Goal: Task Accomplishment & Management: Use online tool/utility

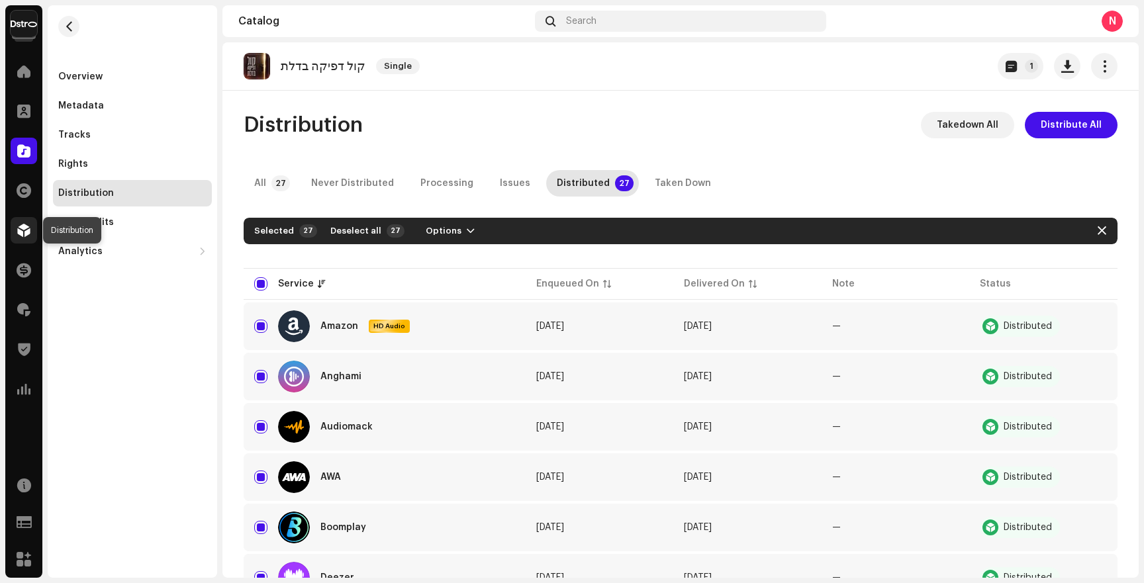
click at [26, 226] on span at bounding box center [23, 230] width 13 height 11
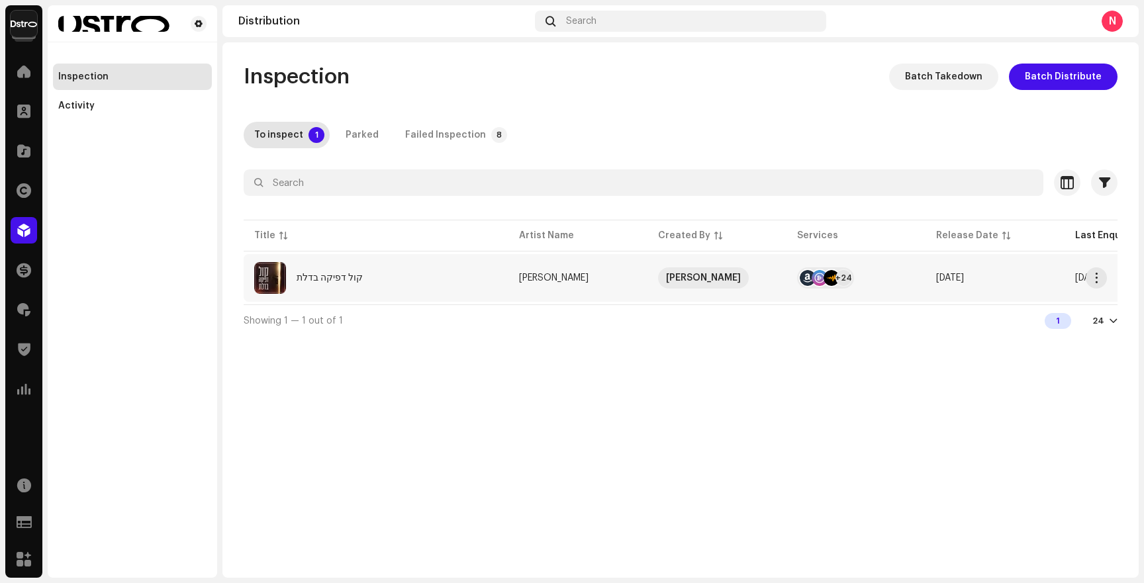
click at [463, 291] on div "קול דפיקה בדלת" at bounding box center [376, 278] width 244 height 32
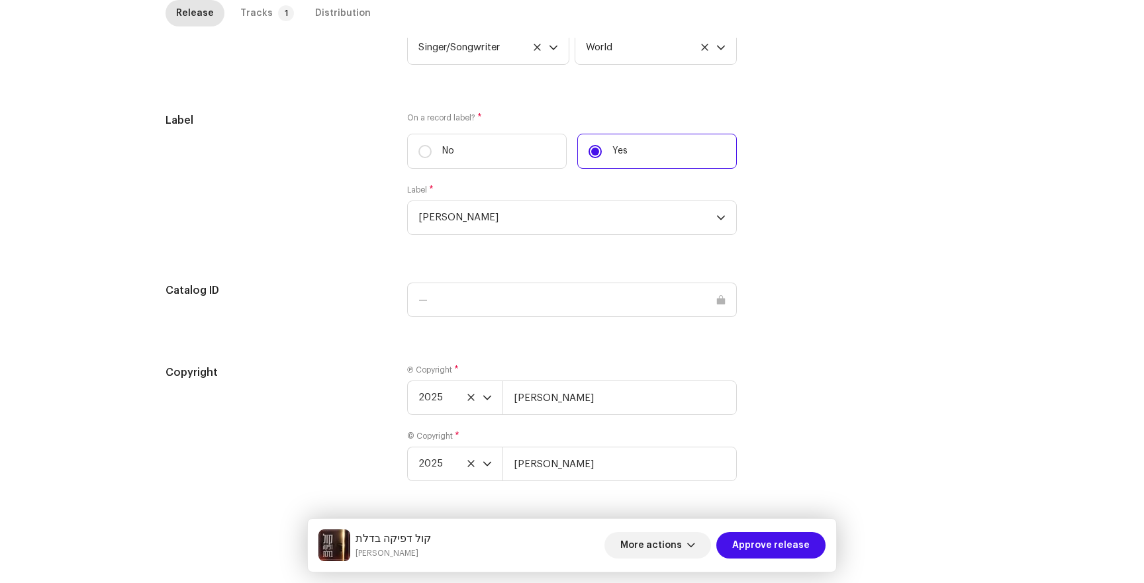
scroll to position [1191, 0]
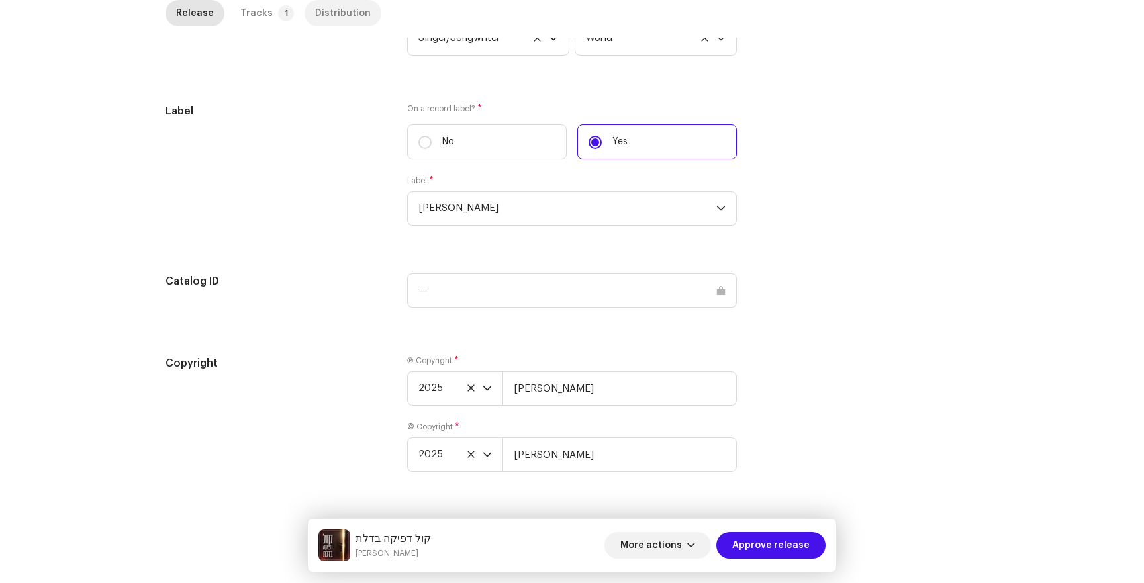
click at [340, 5] on div "Distribution" at bounding box center [343, 13] width 56 height 26
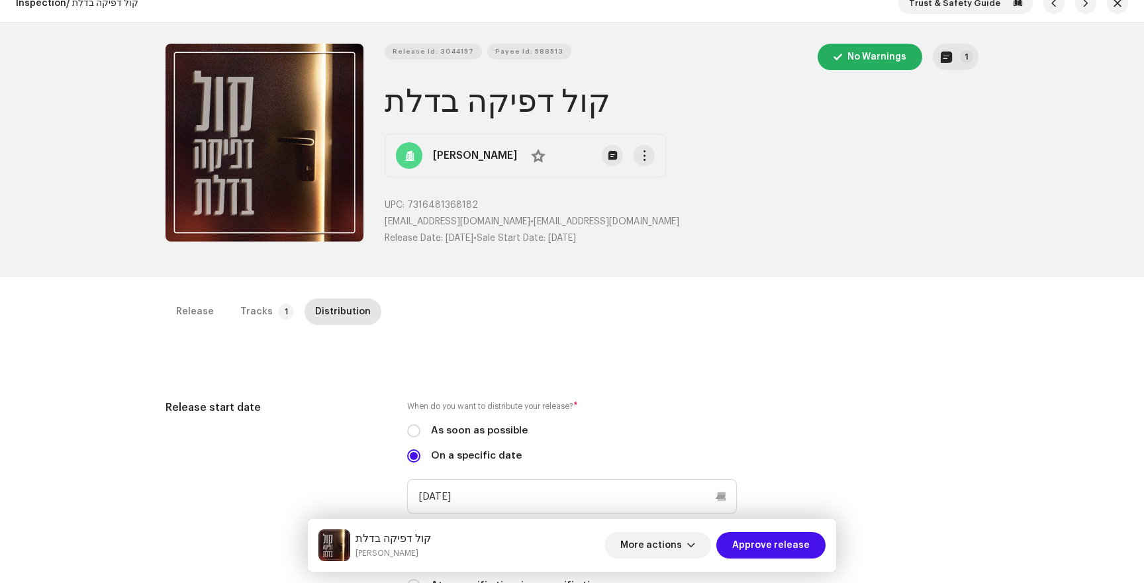
scroll to position [0, 0]
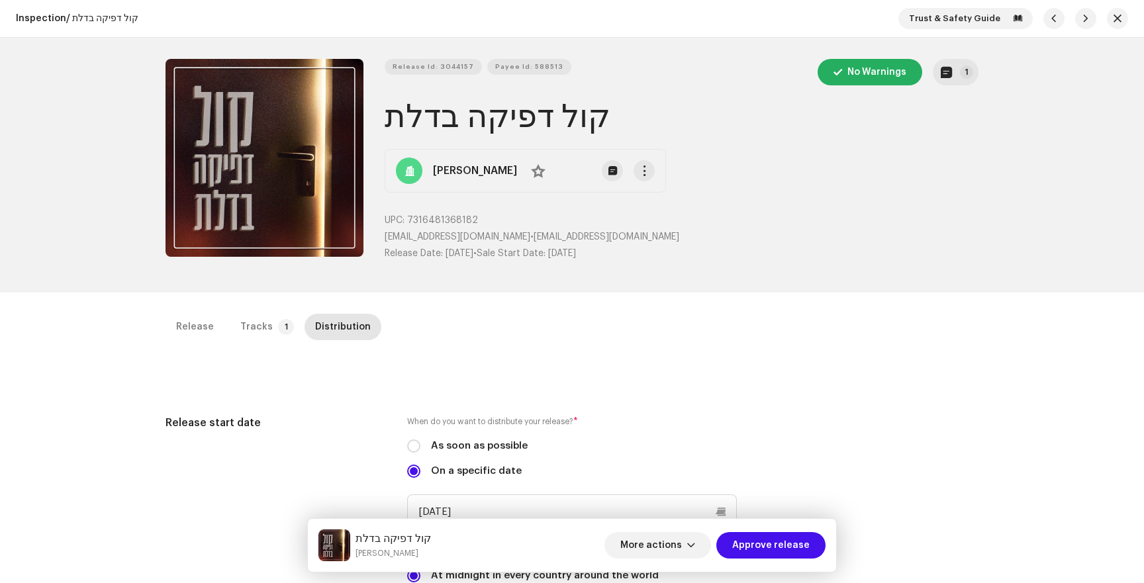
click at [482, 120] on h1 "קול דפיקה בדלת" at bounding box center [682, 117] width 594 height 42
click at [398, 124] on h1 "קול דפיקה בדלת" at bounding box center [682, 117] width 594 height 42
click at [609, 106] on h1 "קול דפיקה בדלת" at bounding box center [682, 117] width 594 height 42
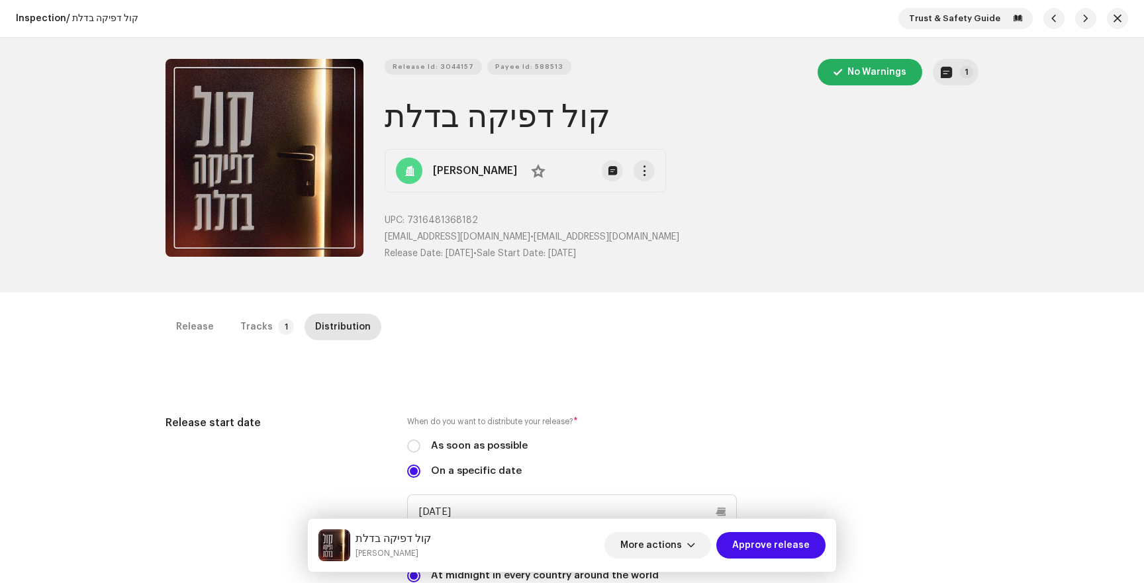
click at [609, 106] on h1 "קול דפיקה בדלת" at bounding box center [682, 117] width 594 height 42
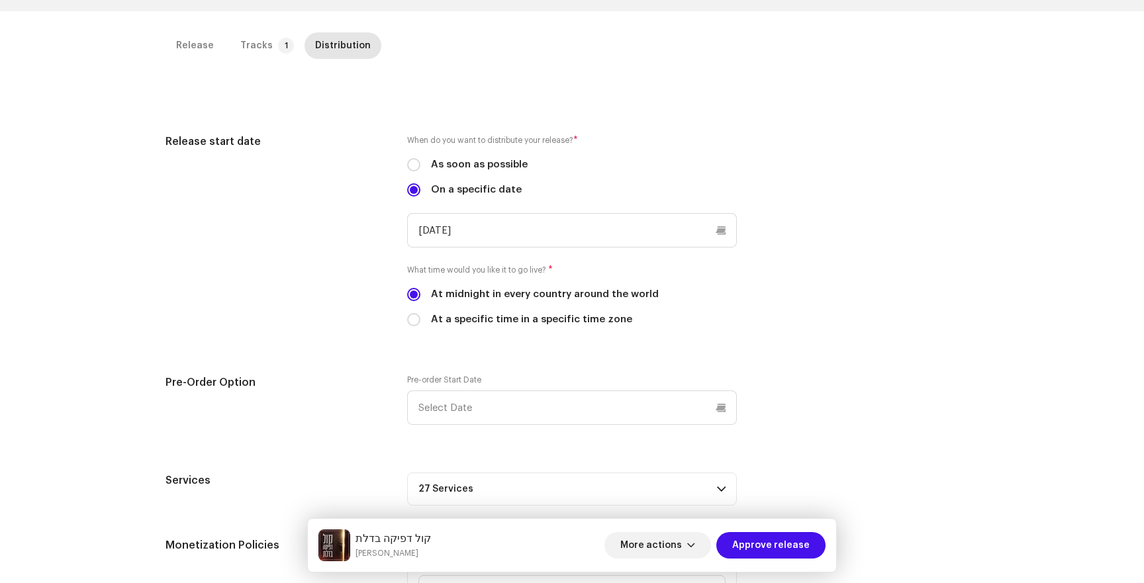
scroll to position [286, 0]
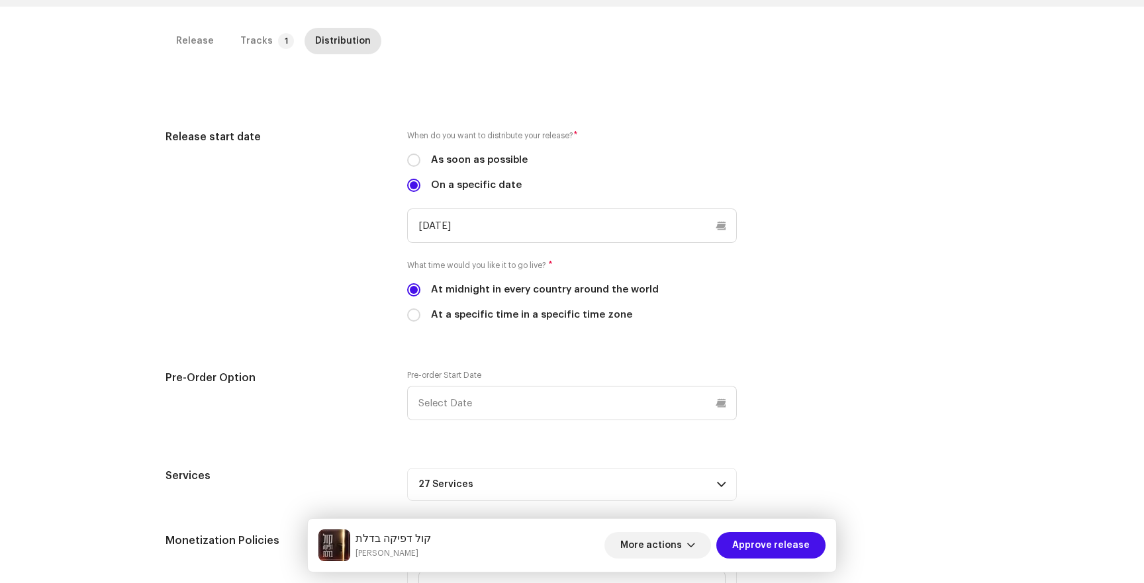
click at [498, 136] on small "When do you want to distribute your release?" at bounding box center [490, 135] width 166 height 13
click at [414, 138] on small "When do you want to distribute your release?" at bounding box center [490, 135] width 166 height 13
click at [437, 134] on small "When do you want to distribute your release?" at bounding box center [490, 135] width 166 height 13
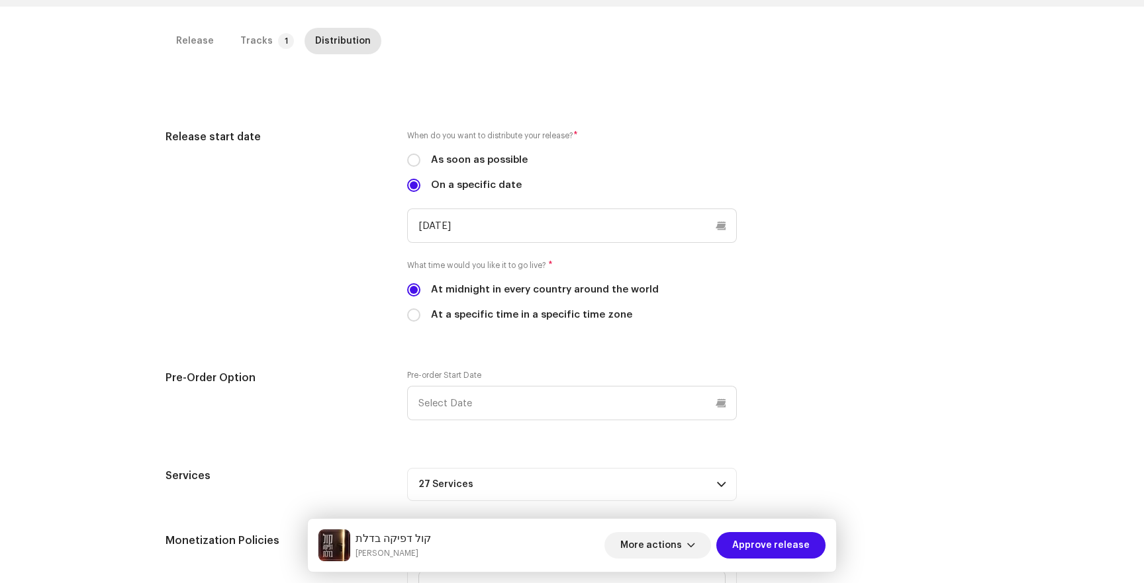
click at [422, 136] on small "When do you want to distribute your release?" at bounding box center [490, 135] width 166 height 13
click at [432, 136] on small "When do you want to distribute your release?" at bounding box center [490, 135] width 166 height 13
click at [468, 136] on small "When do you want to distribute your release?" at bounding box center [490, 135] width 166 height 13
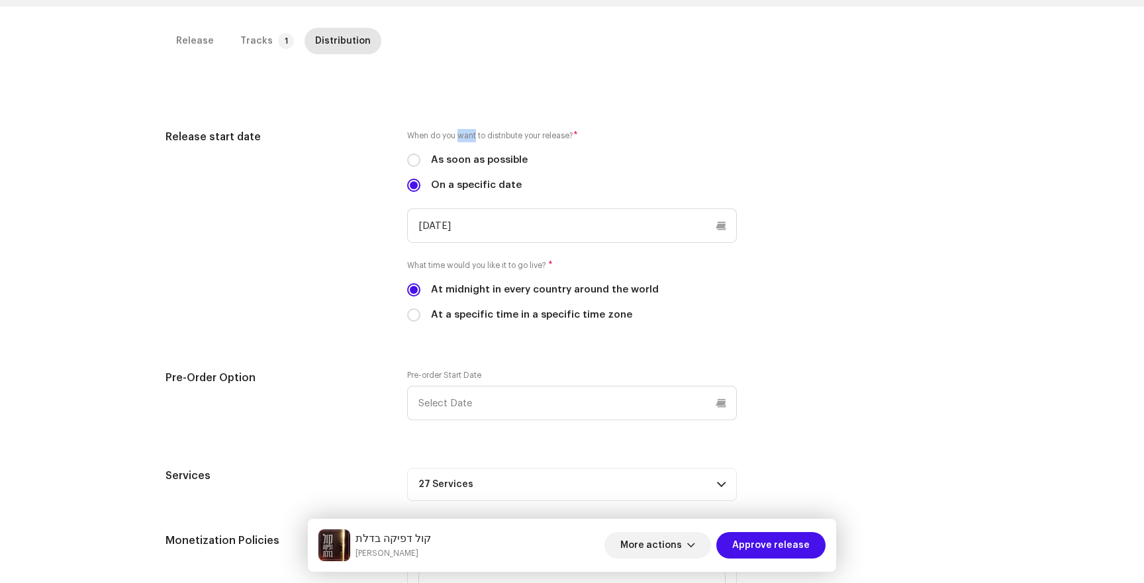
click at [468, 136] on small "When do you want to distribute your release?" at bounding box center [490, 135] width 166 height 13
click at [529, 136] on small "When do you want to distribute your release?" at bounding box center [490, 135] width 166 height 13
click at [948, 279] on div "Release start date When do you want to distribute your release? * As soon as po…" at bounding box center [571, 233] width 813 height 209
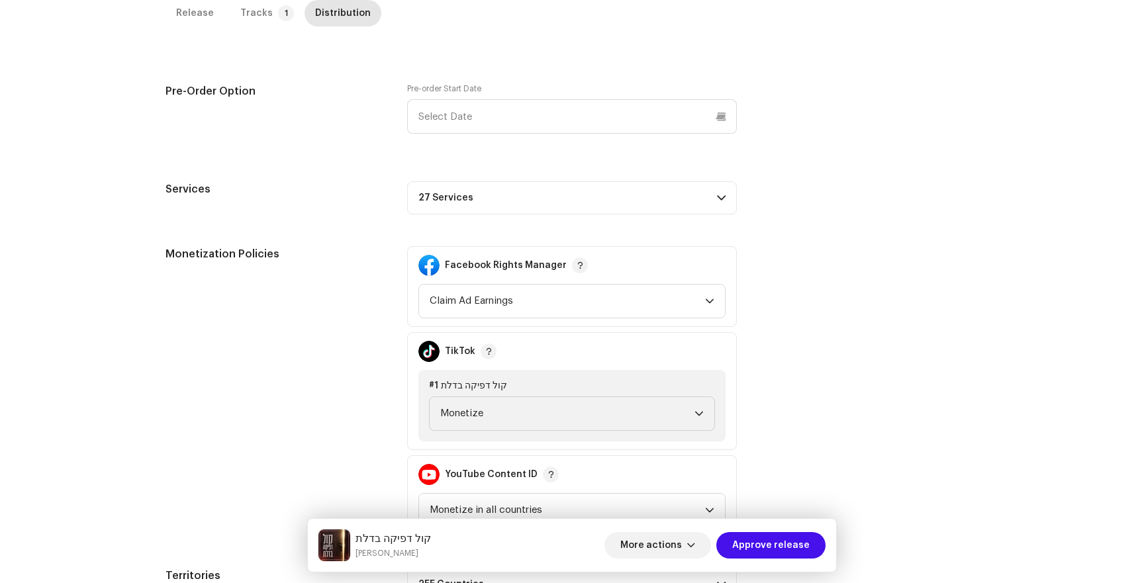
scroll to position [686, 0]
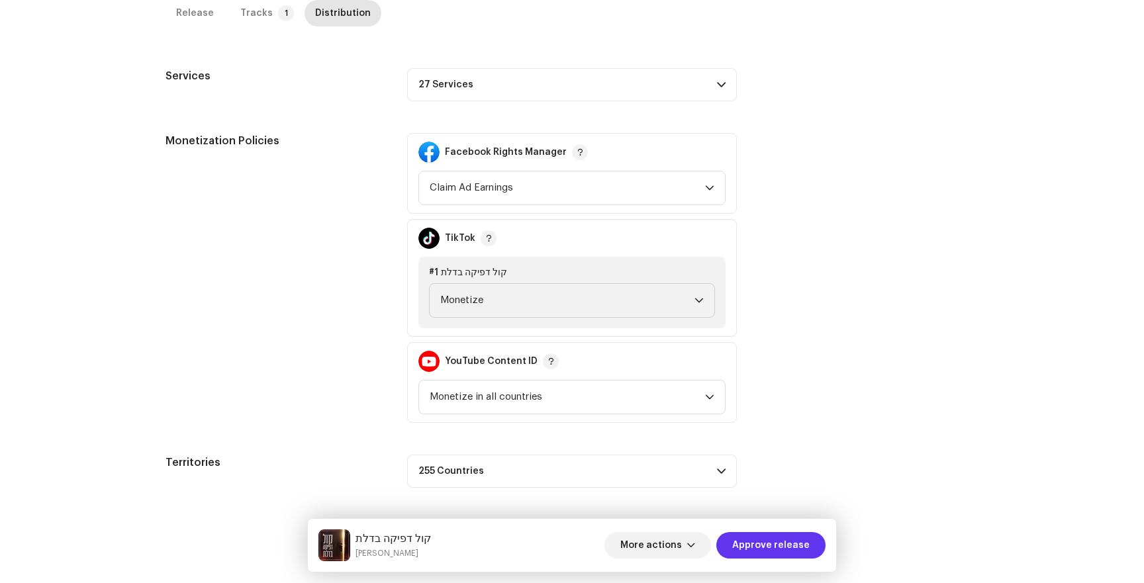
click at [799, 550] on span "Approve release" at bounding box center [770, 545] width 77 height 26
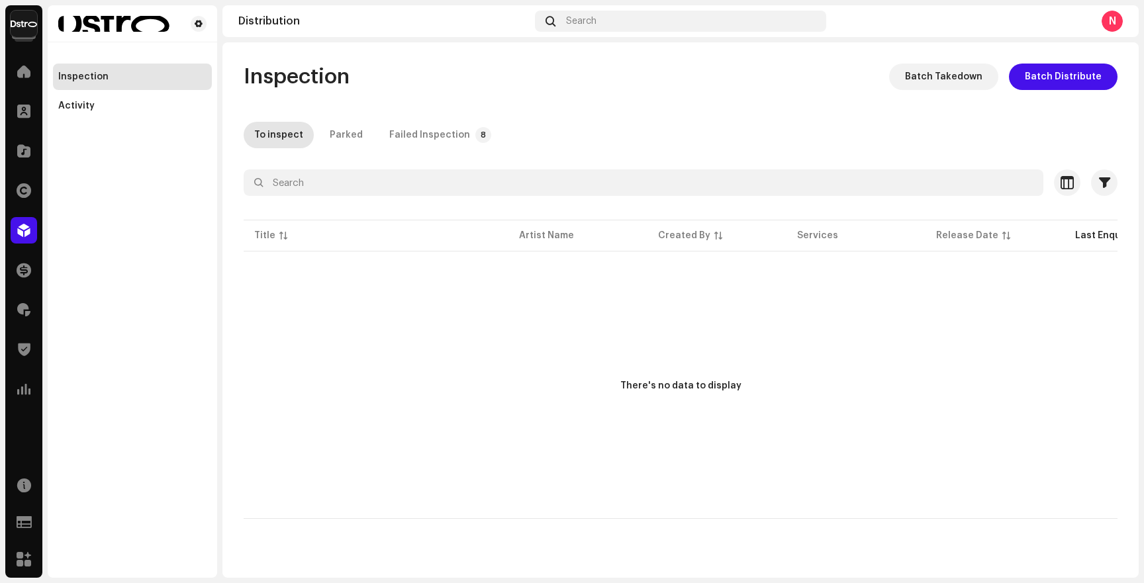
click at [6, 64] on div "Home" at bounding box center [23, 71] width 37 height 37
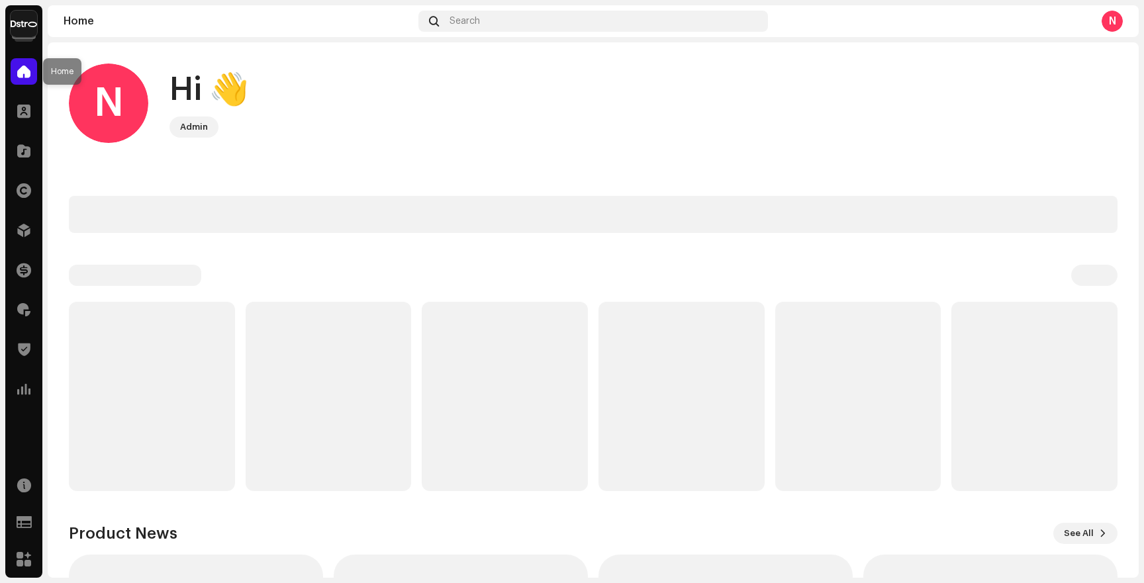
click at [17, 73] on span at bounding box center [23, 71] width 13 height 11
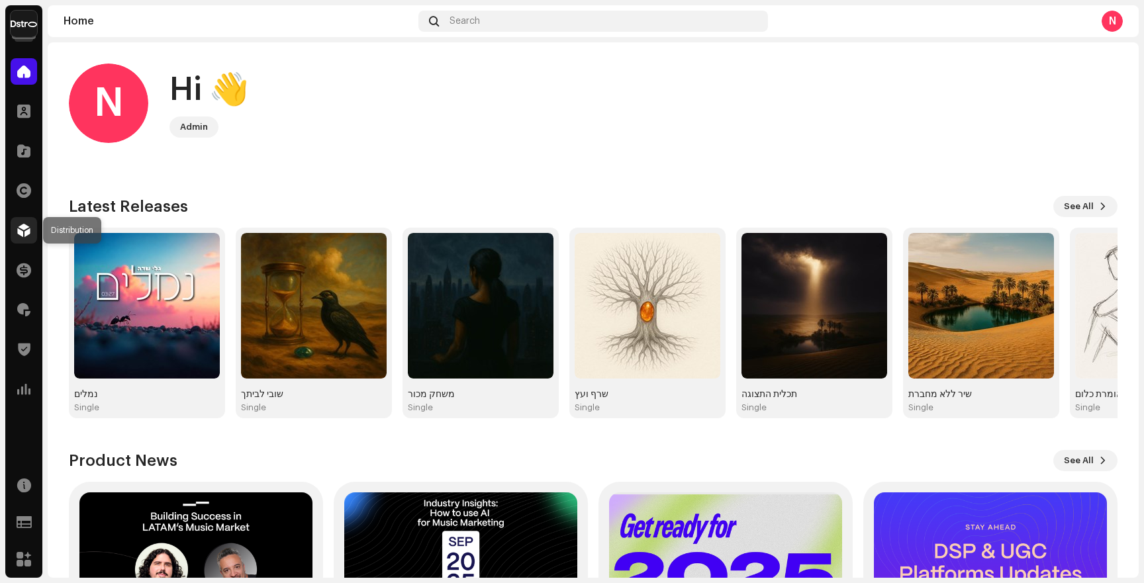
click at [29, 230] on span at bounding box center [23, 230] width 13 height 11
